Goal: Book appointment/travel/reservation

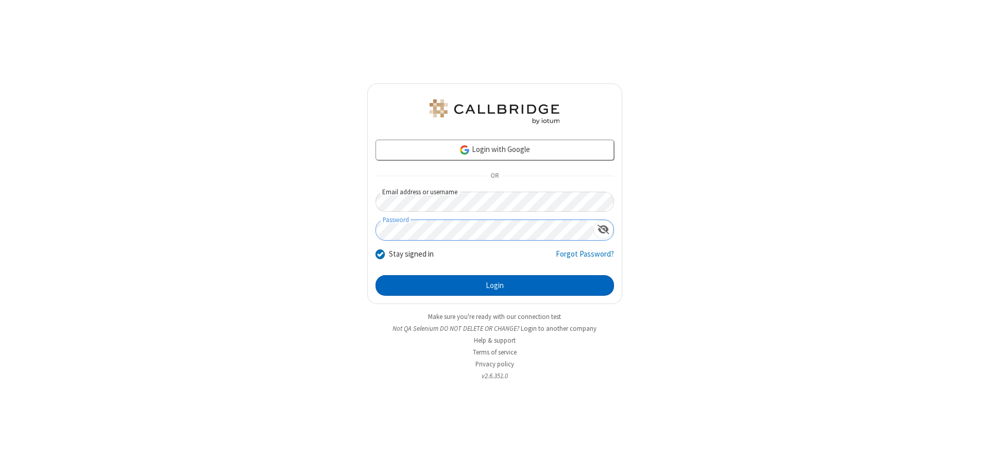
click at [495, 285] on button "Login" at bounding box center [495, 285] width 238 height 21
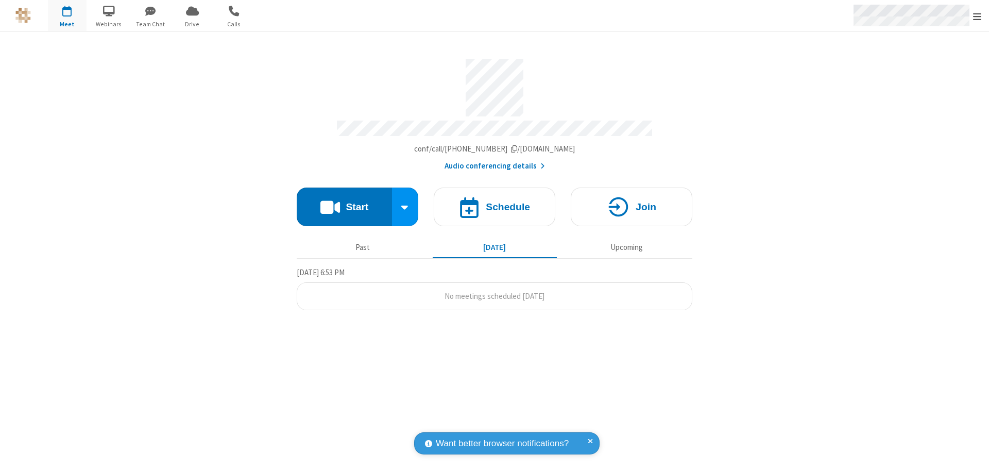
click at [977, 16] on span "Open menu" at bounding box center [977, 16] width 8 height 10
click at [67, 15] on span "button" at bounding box center [67, 11] width 39 height 18
click at [495, 202] on h4 "Schedule" at bounding box center [508, 207] width 44 height 10
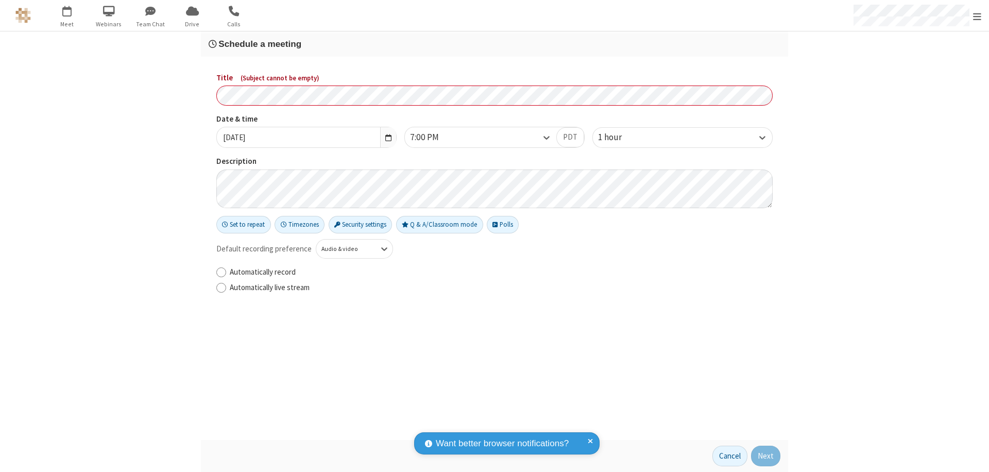
click at [495, 44] on h3 "Schedule a meeting" at bounding box center [495, 44] width 572 height 10
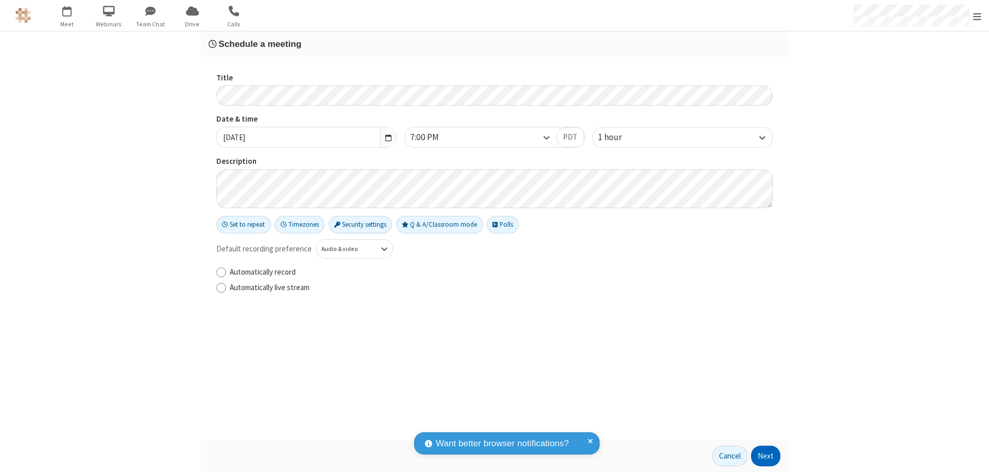
click at [766, 456] on button "Next" at bounding box center [765, 456] width 29 height 21
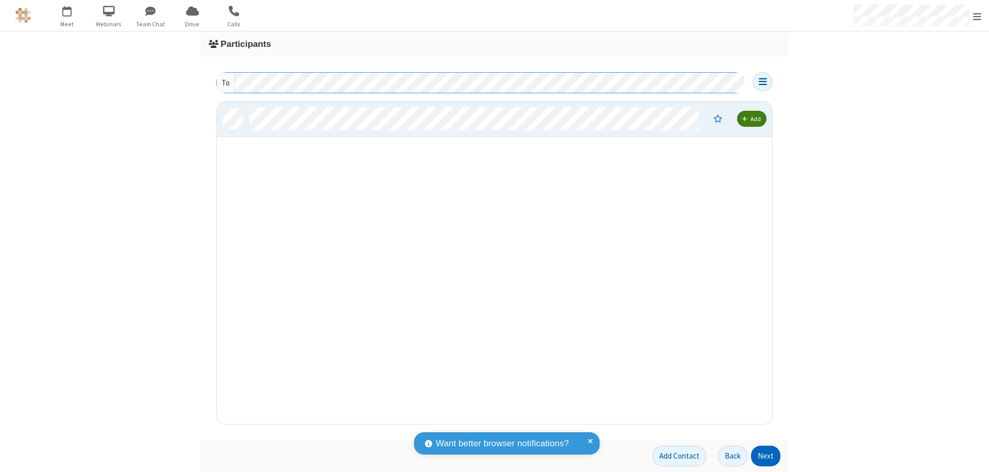
click at [766, 456] on button "Next" at bounding box center [765, 456] width 29 height 21
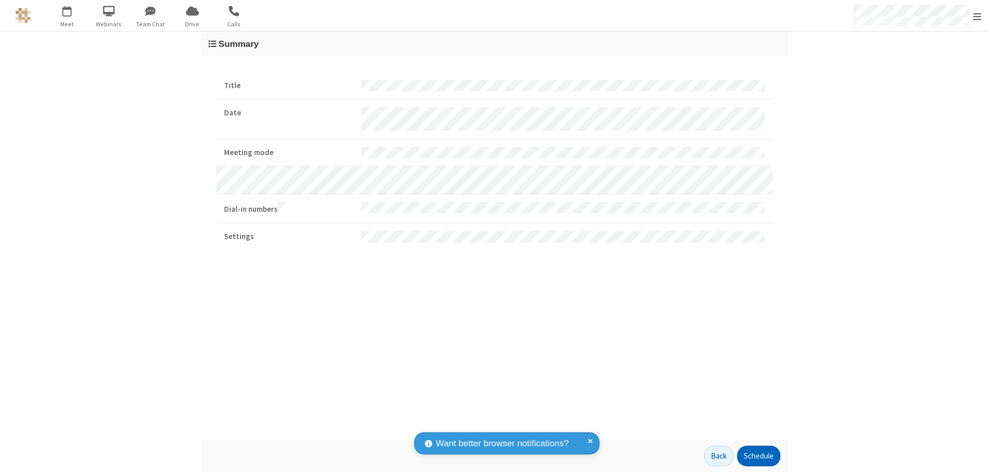
click at [758, 456] on button "Schedule" at bounding box center [758, 456] width 43 height 21
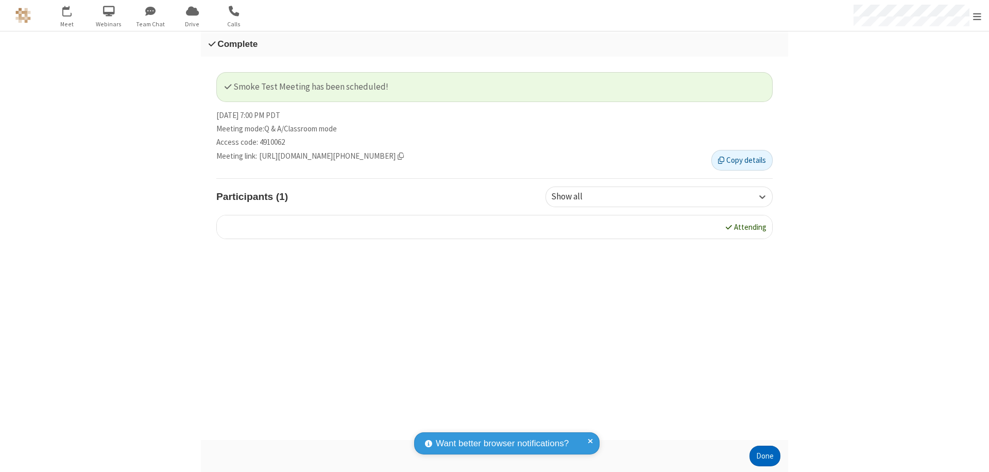
click at [765, 456] on button "Done" at bounding box center [764, 456] width 31 height 21
